Goal: Task Accomplishment & Management: Use online tool/utility

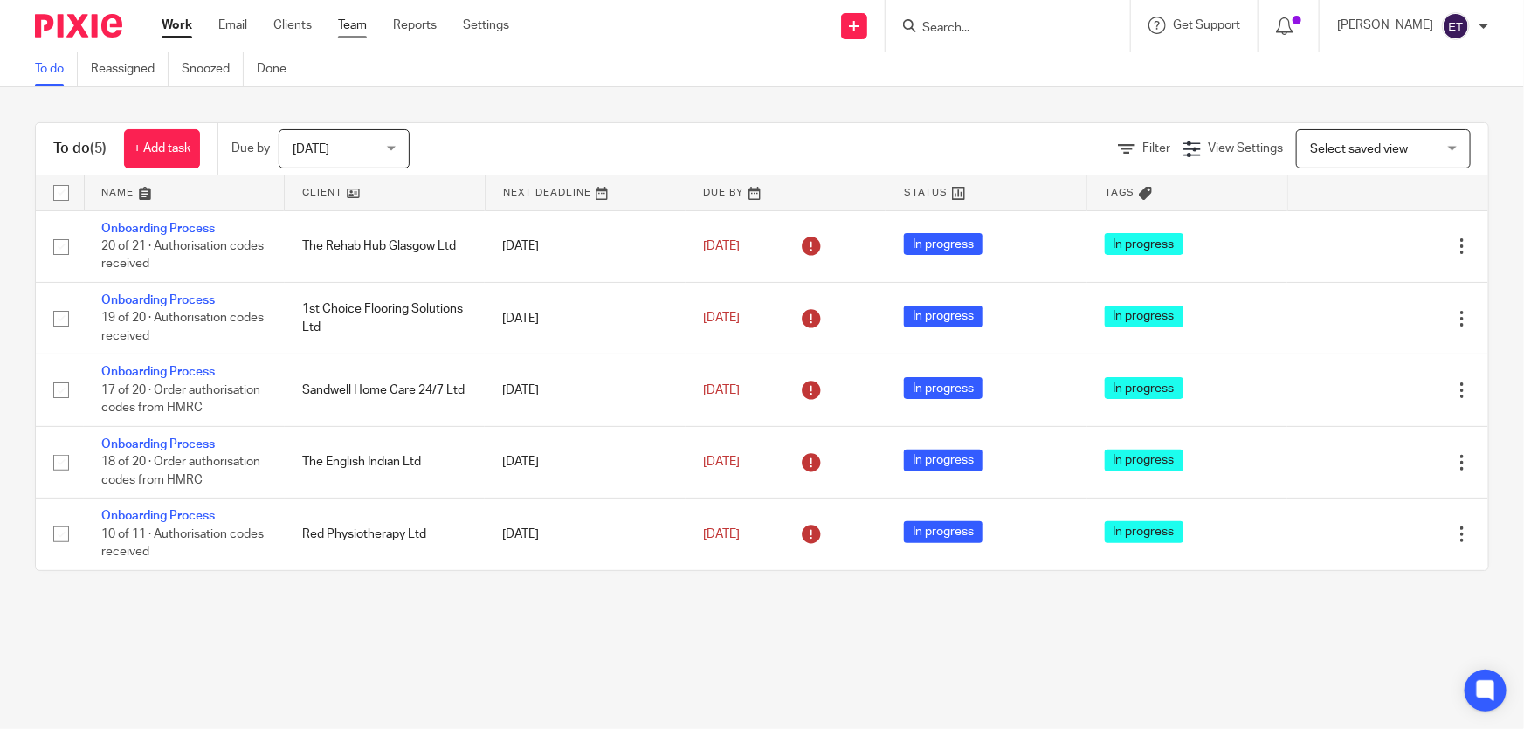
click at [362, 18] on link "Team" at bounding box center [352, 25] width 29 height 17
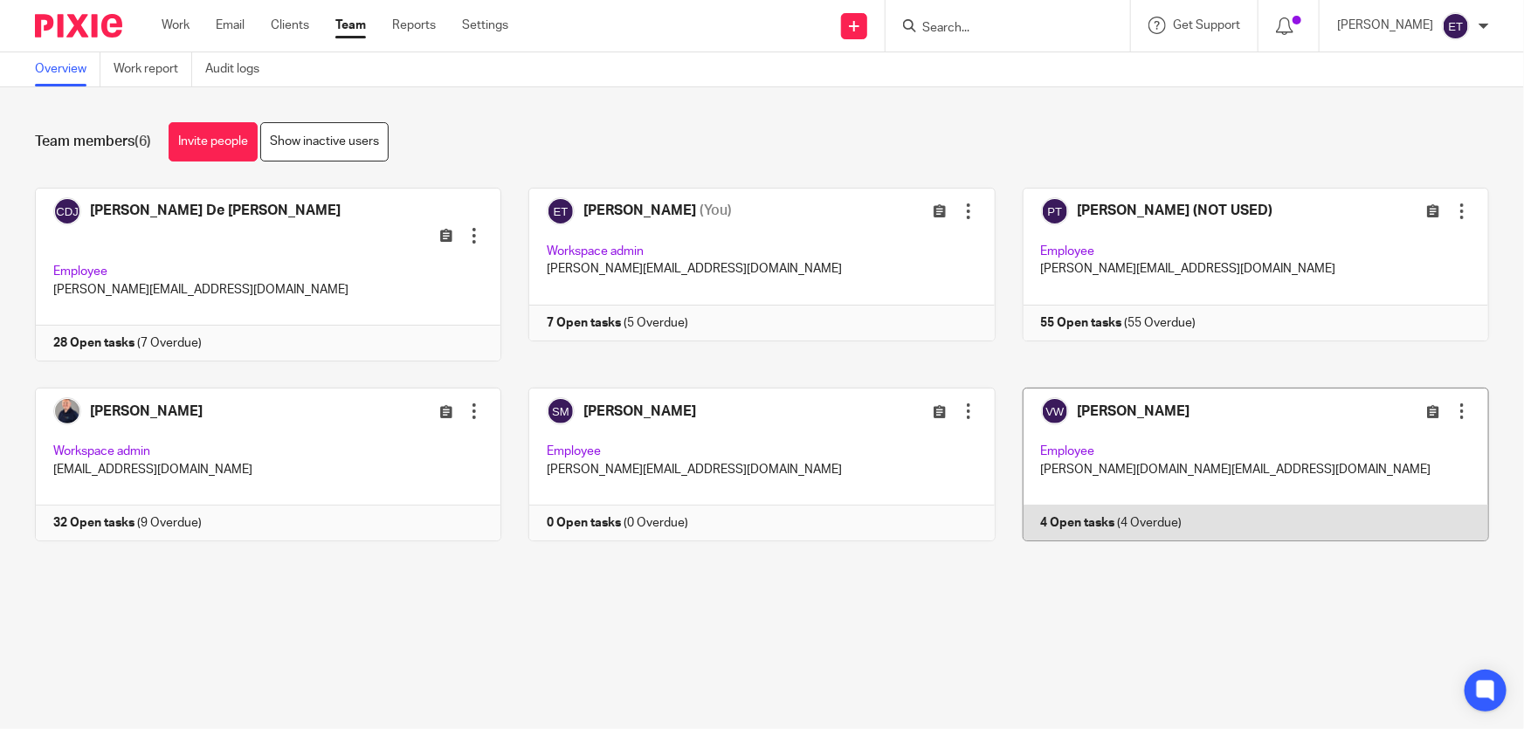
click at [1025, 431] on link at bounding box center [1242, 465] width 493 height 154
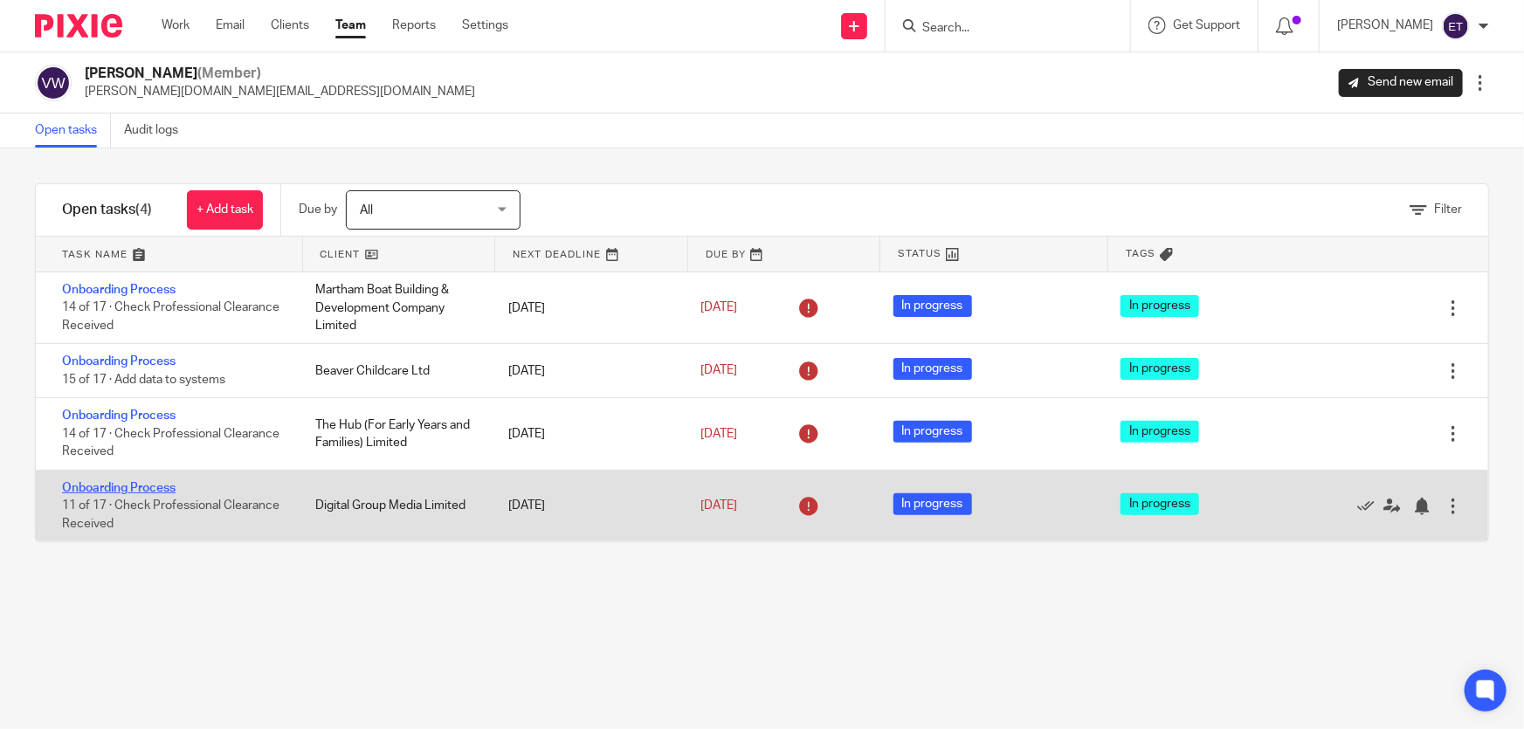
click at [133, 487] on link "Onboarding Process" at bounding box center [119, 488] width 114 height 12
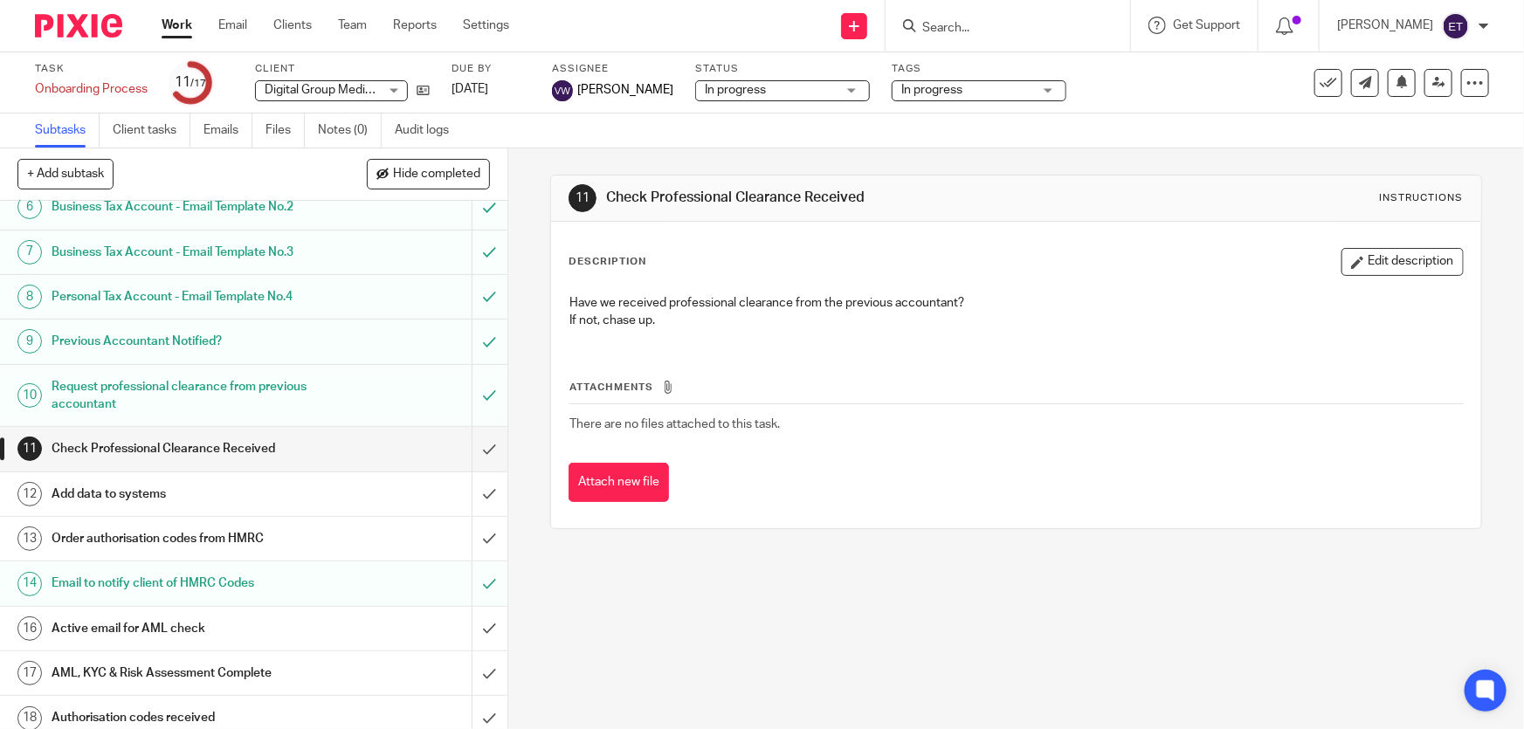
scroll to position [268, 0]
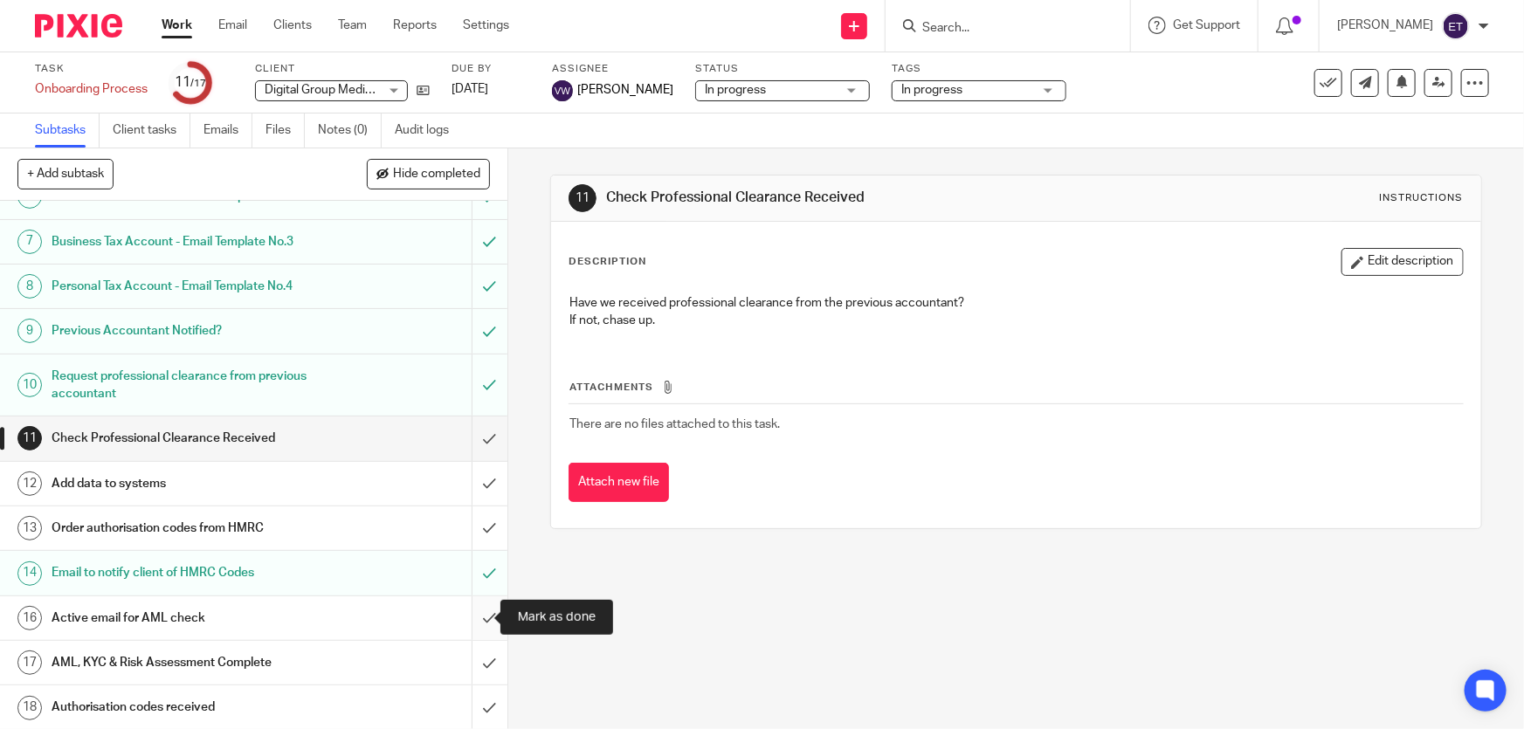
click at [466, 615] on input "submit" at bounding box center [253, 619] width 507 height 44
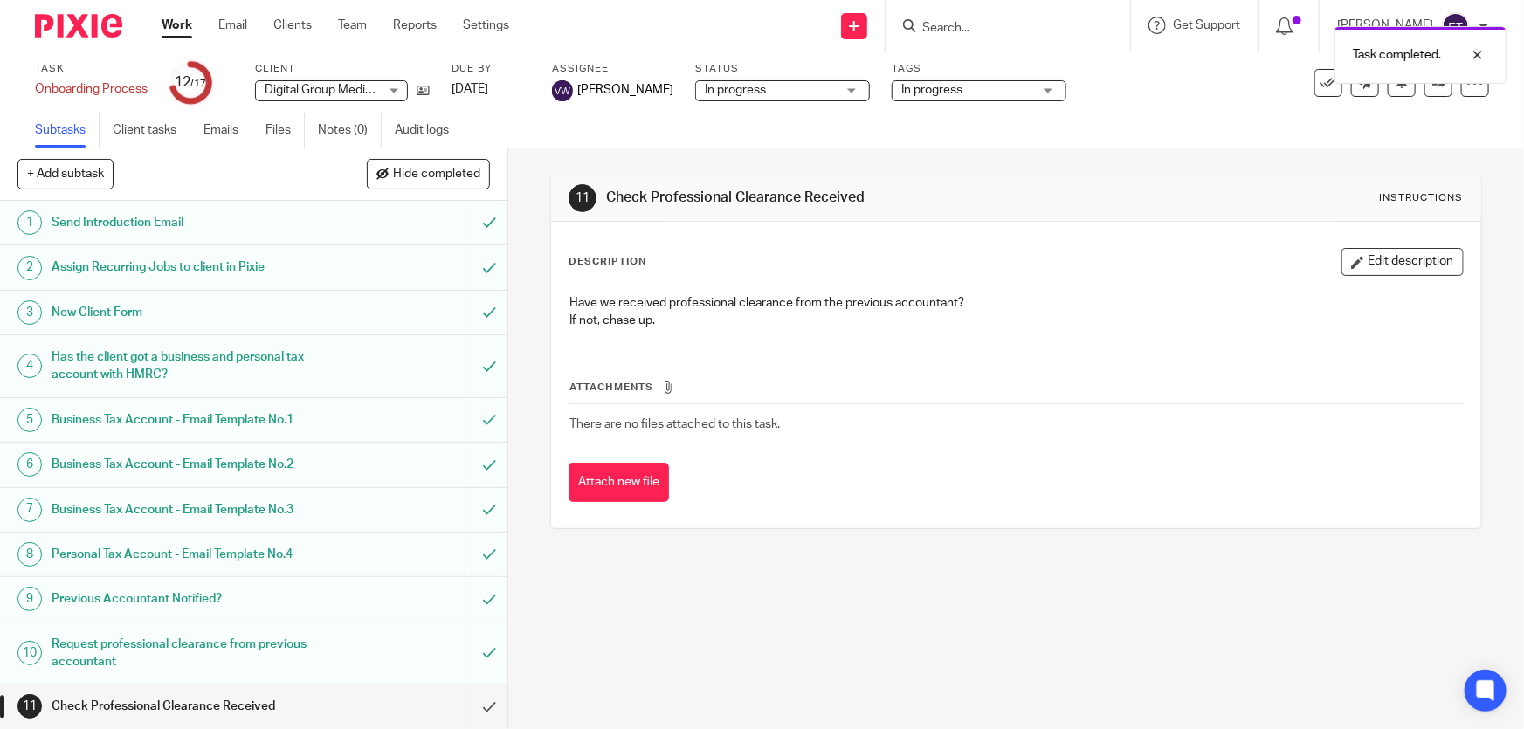
scroll to position [158, 0]
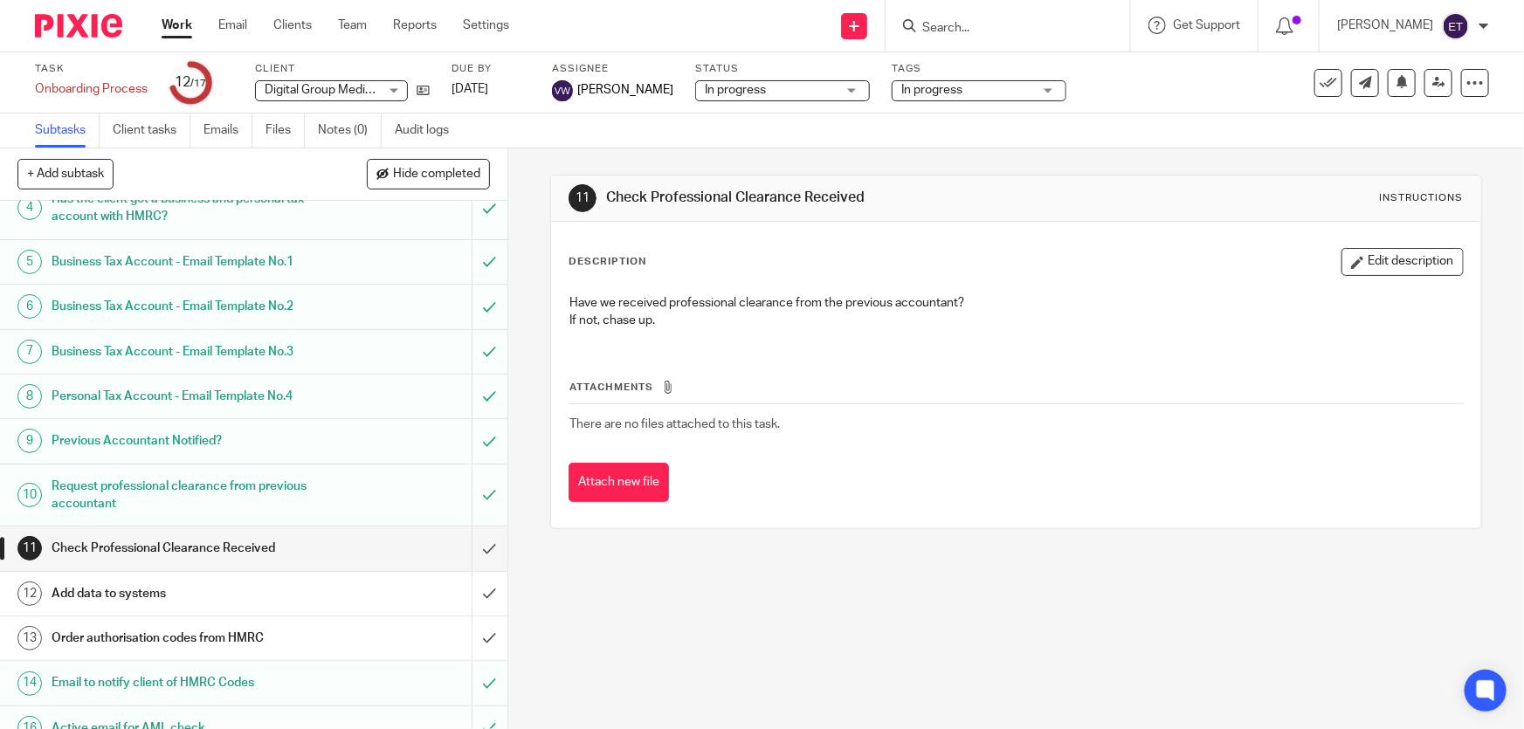
click at [169, 23] on link "Work" at bounding box center [177, 25] width 31 height 17
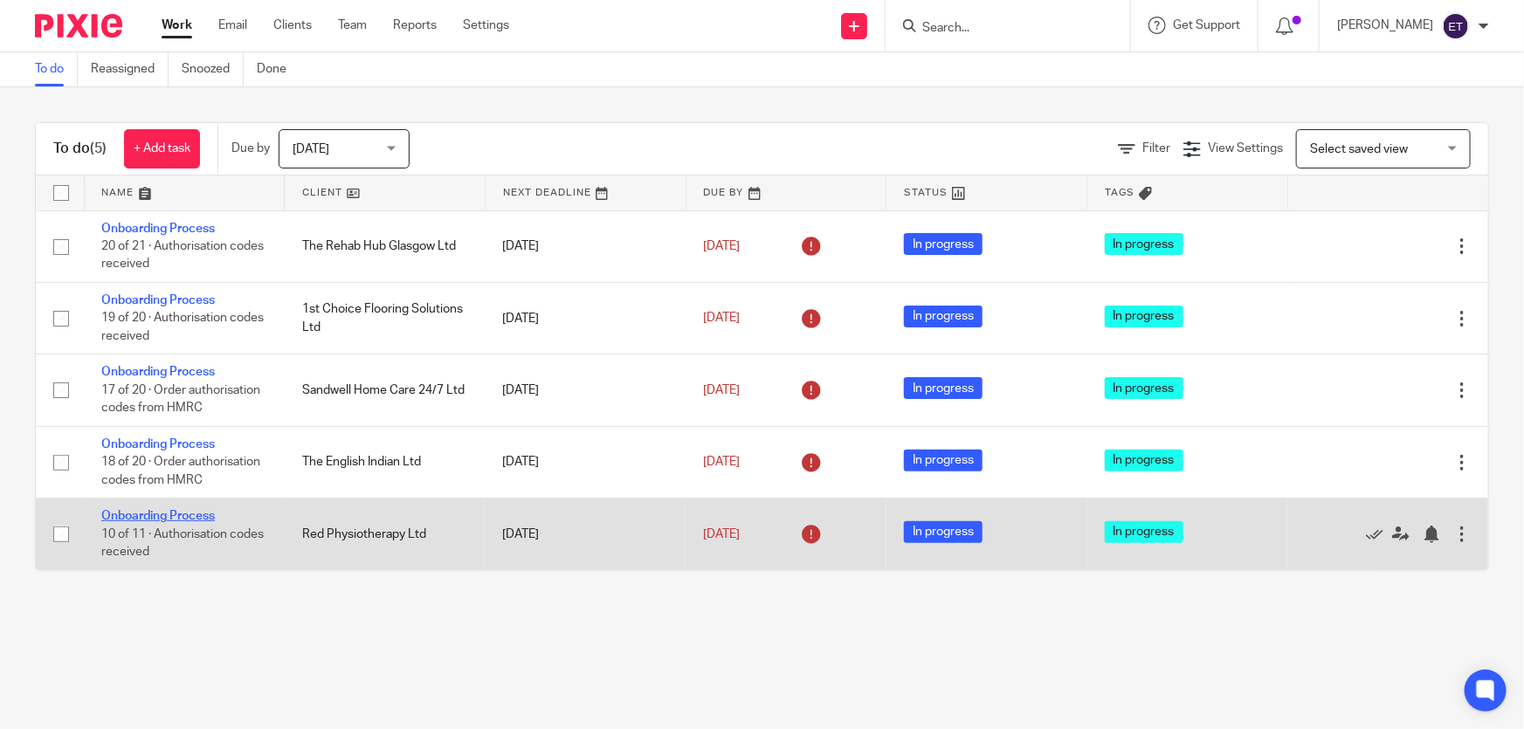
click at [164, 518] on link "Onboarding Process" at bounding box center [158, 516] width 114 height 12
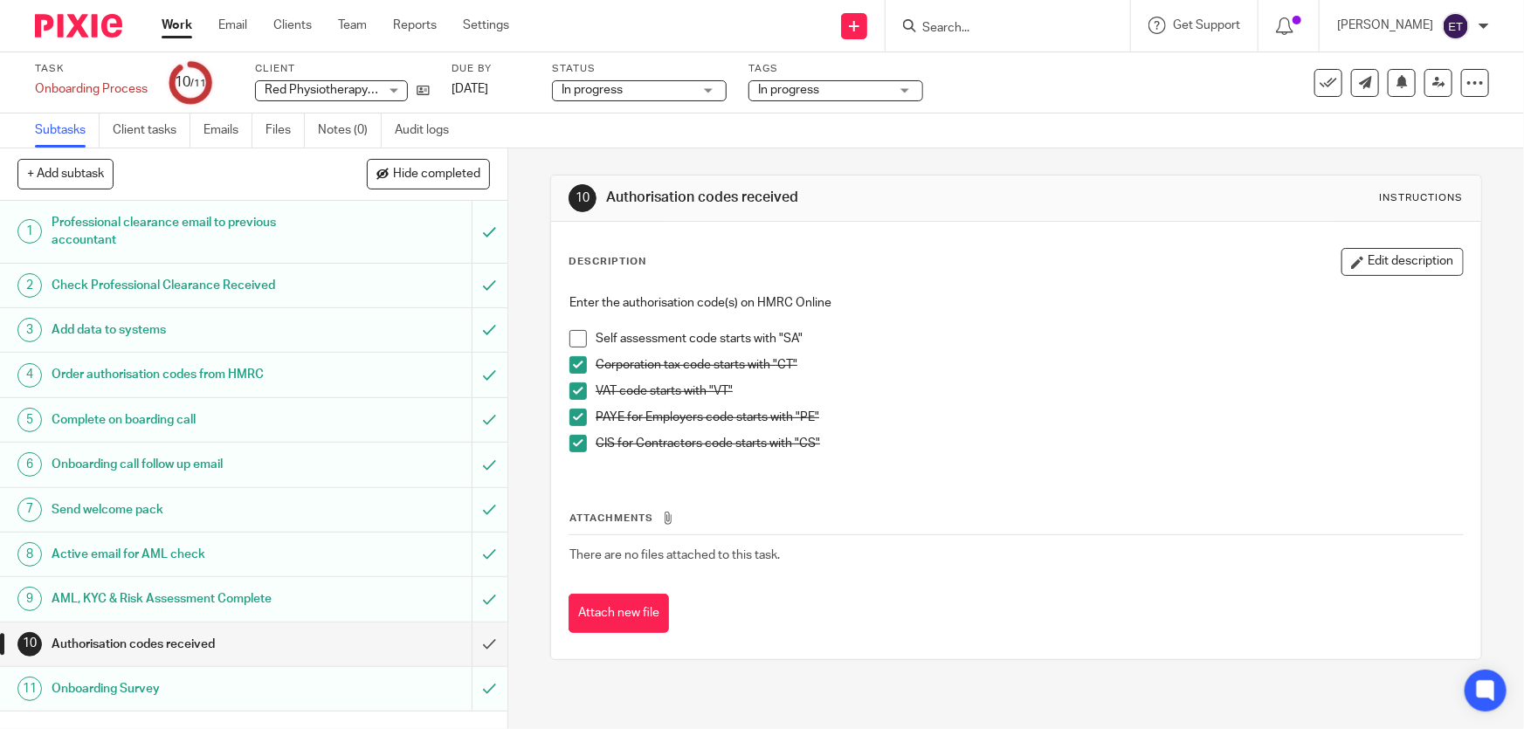
click at [204, 638] on h1 "Authorisation codes received" at bounding box center [186, 644] width 268 height 26
click at [572, 334] on span at bounding box center [577, 338] width 17 height 17
click at [474, 636] on input "submit" at bounding box center [253, 645] width 507 height 44
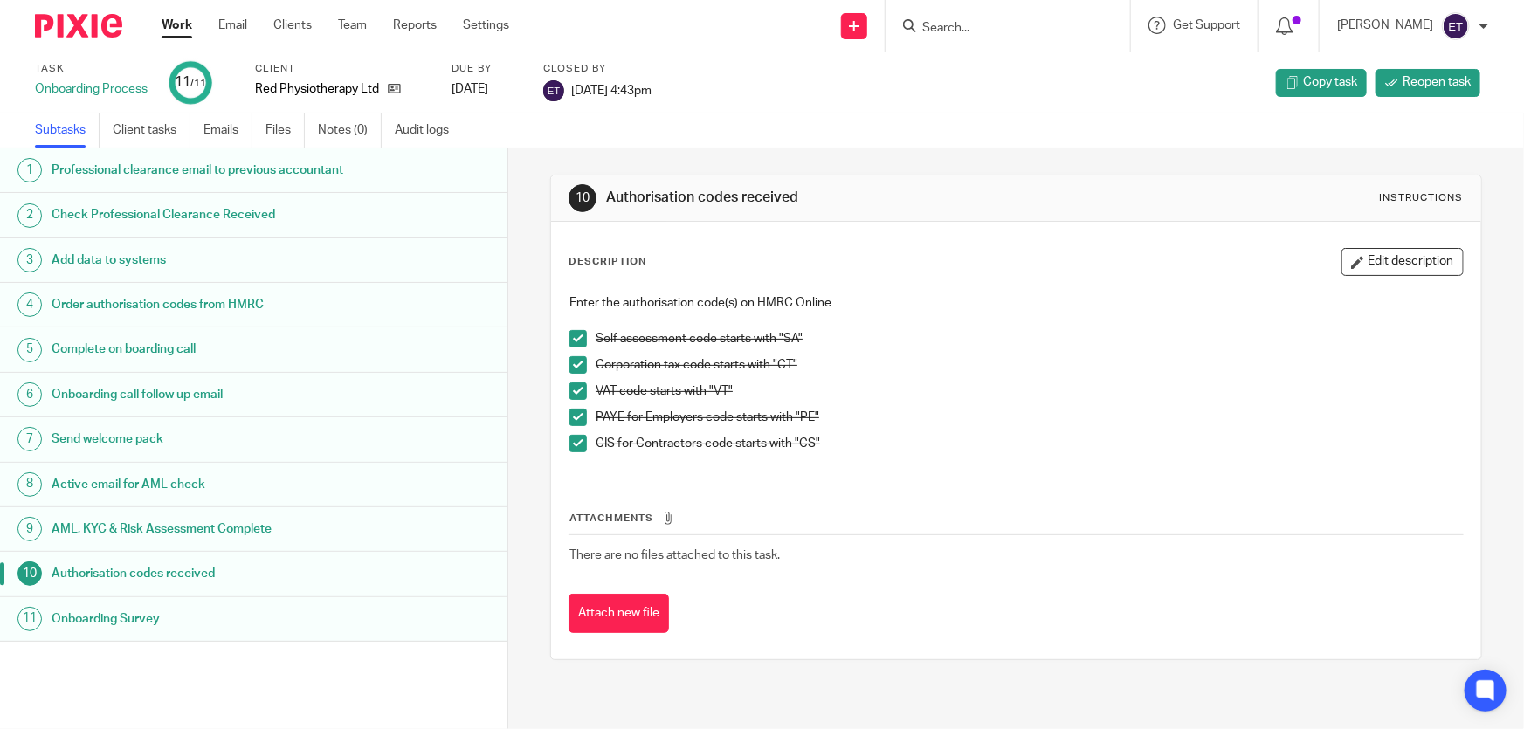
click at [175, 25] on link "Work" at bounding box center [177, 25] width 31 height 17
